Goal: Task Accomplishment & Management: Use online tool/utility

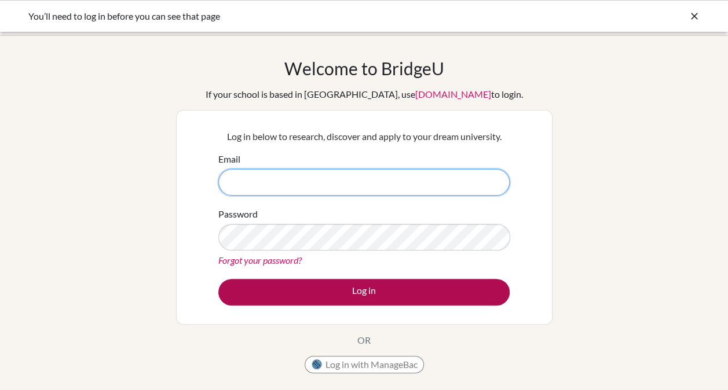
type input "[EMAIL_ADDRESS][DOMAIN_NAME]"
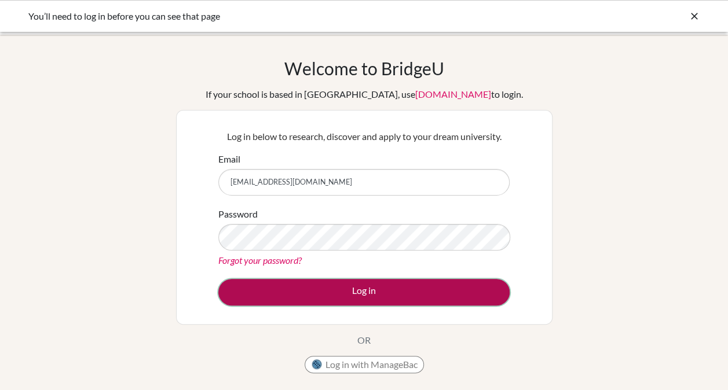
click at [342, 291] on button "Log in" at bounding box center [363, 292] width 291 height 27
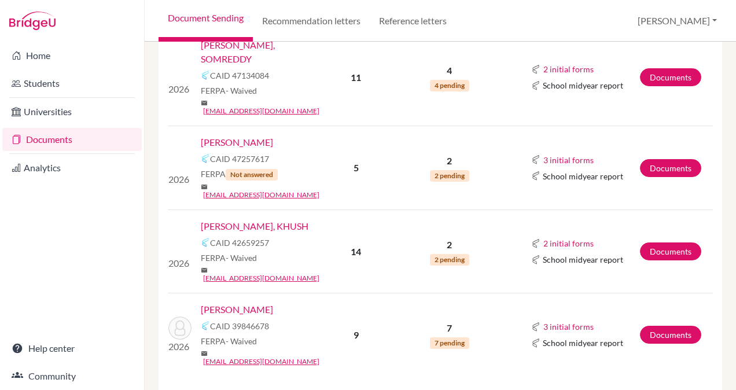
scroll to position [640, 0]
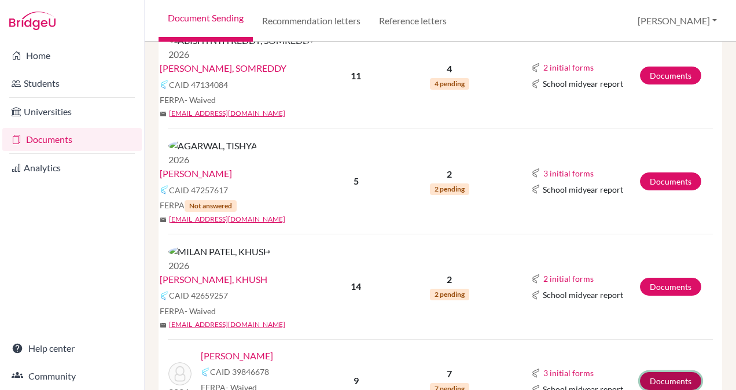
click at [652, 372] on link "Documents" at bounding box center [670, 381] width 61 height 18
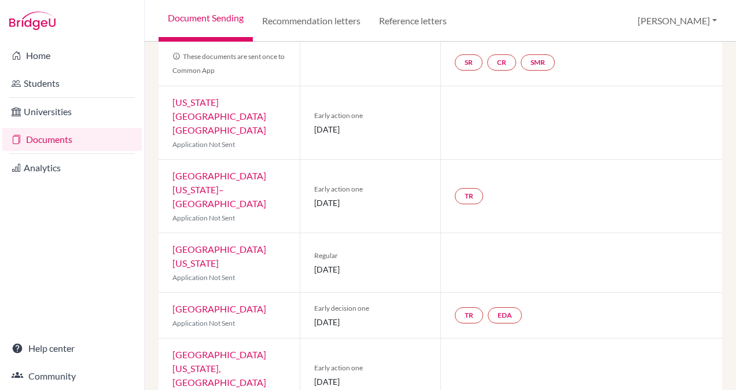
scroll to position [290, 0]
